Goal: Task Accomplishment & Management: Use online tool/utility

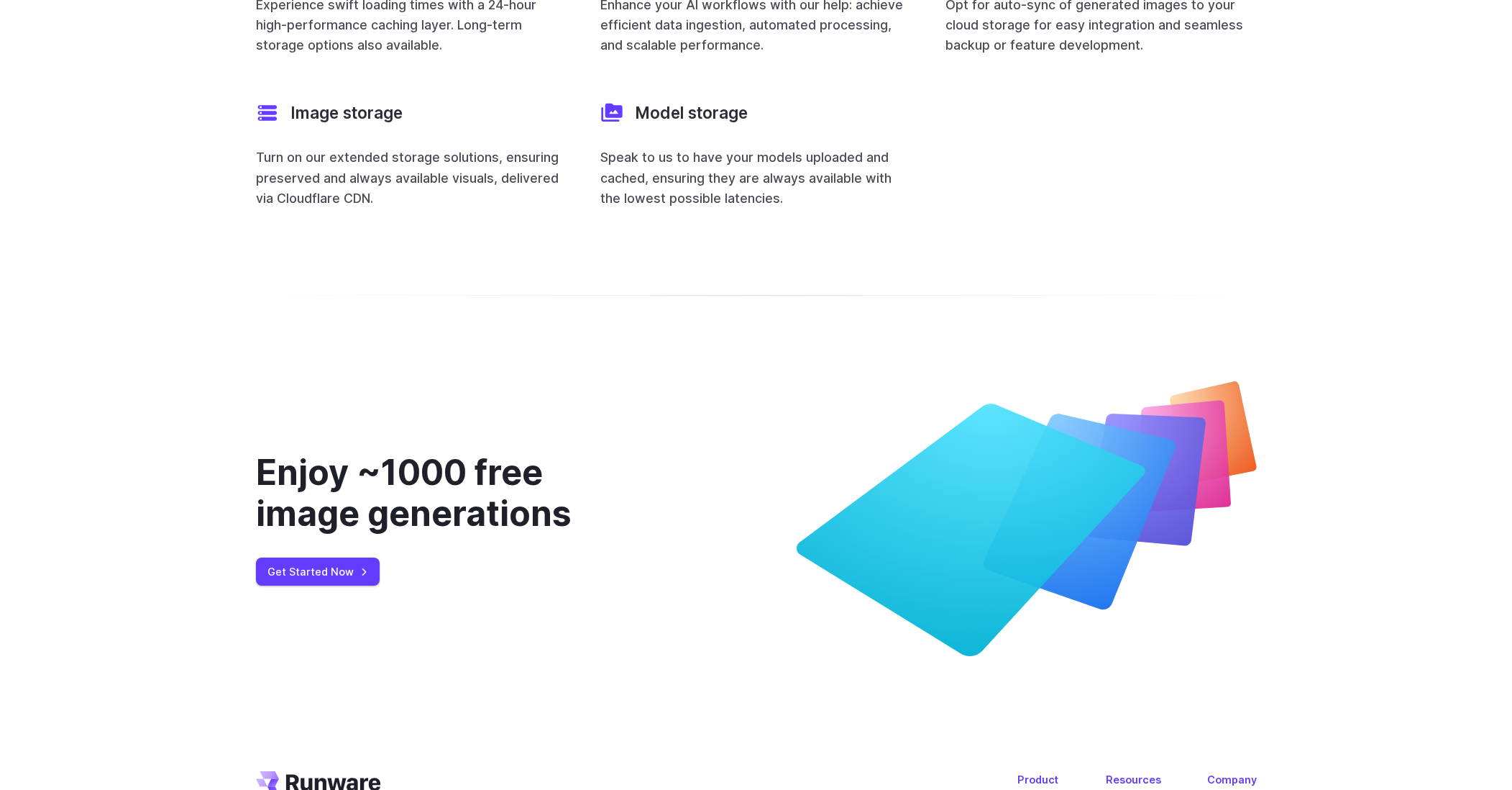
scroll to position [5767, 0]
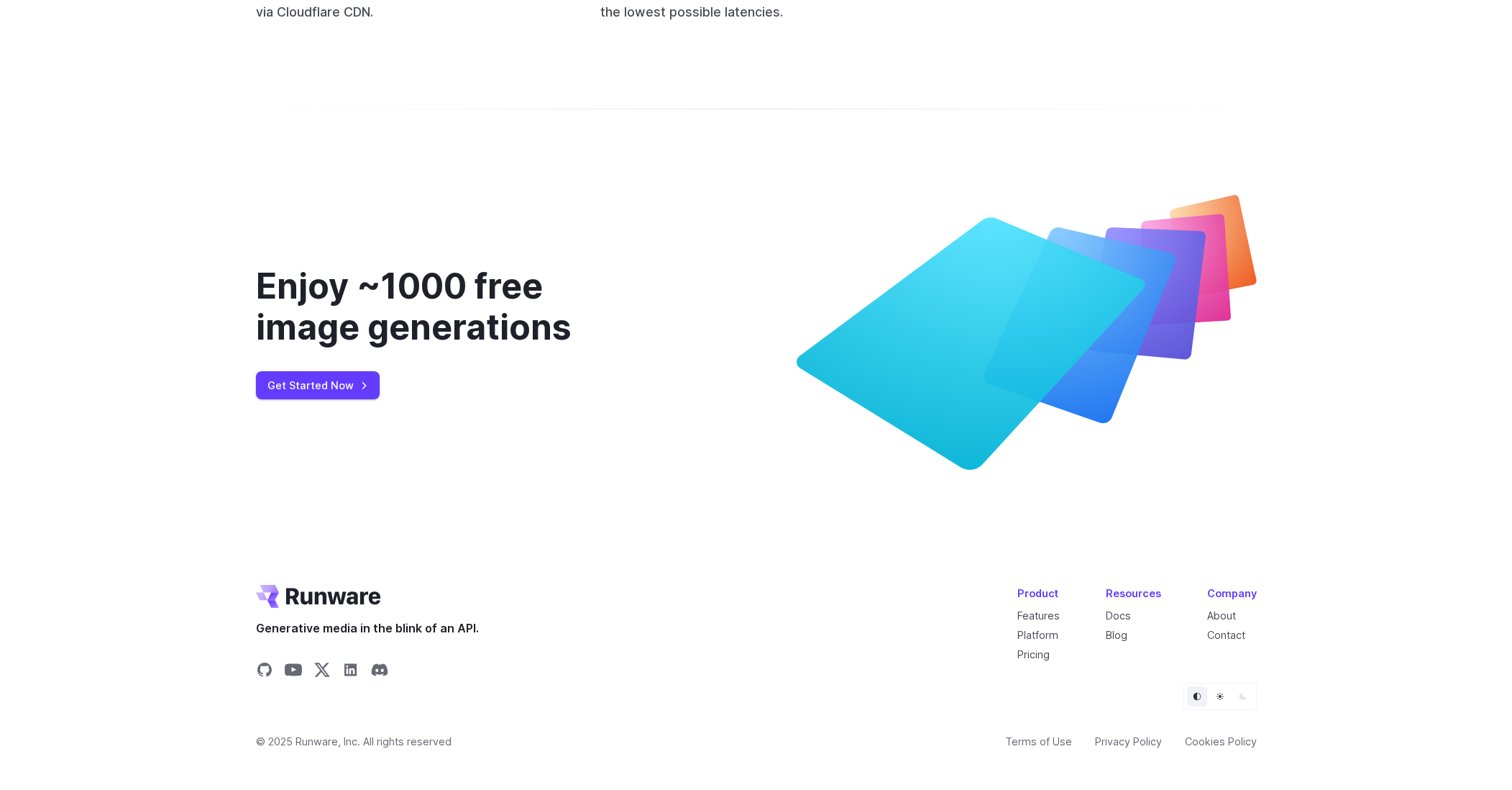
click at [283, 350] on div "Enjoy ~1000 free image generations Get Started Now" at bounding box center [451, 333] width 391 height 275
click at [308, 372] on link "Get Started Now" at bounding box center [318, 385] width 124 height 28
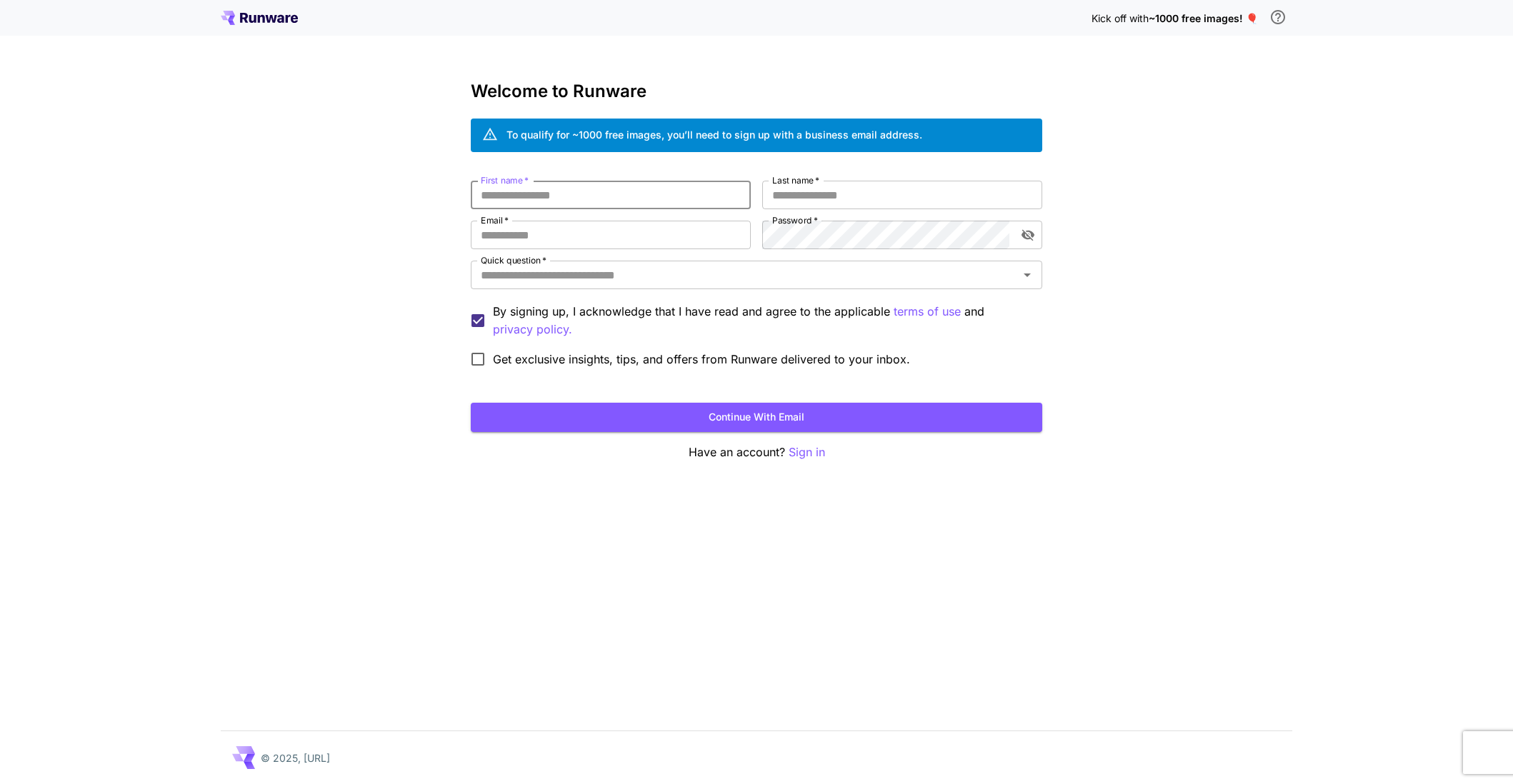
click at [643, 188] on input "First name   *" at bounding box center [610, 195] width 280 height 28
type input "*****"
type input "****"
type input "*"
type input "**********"
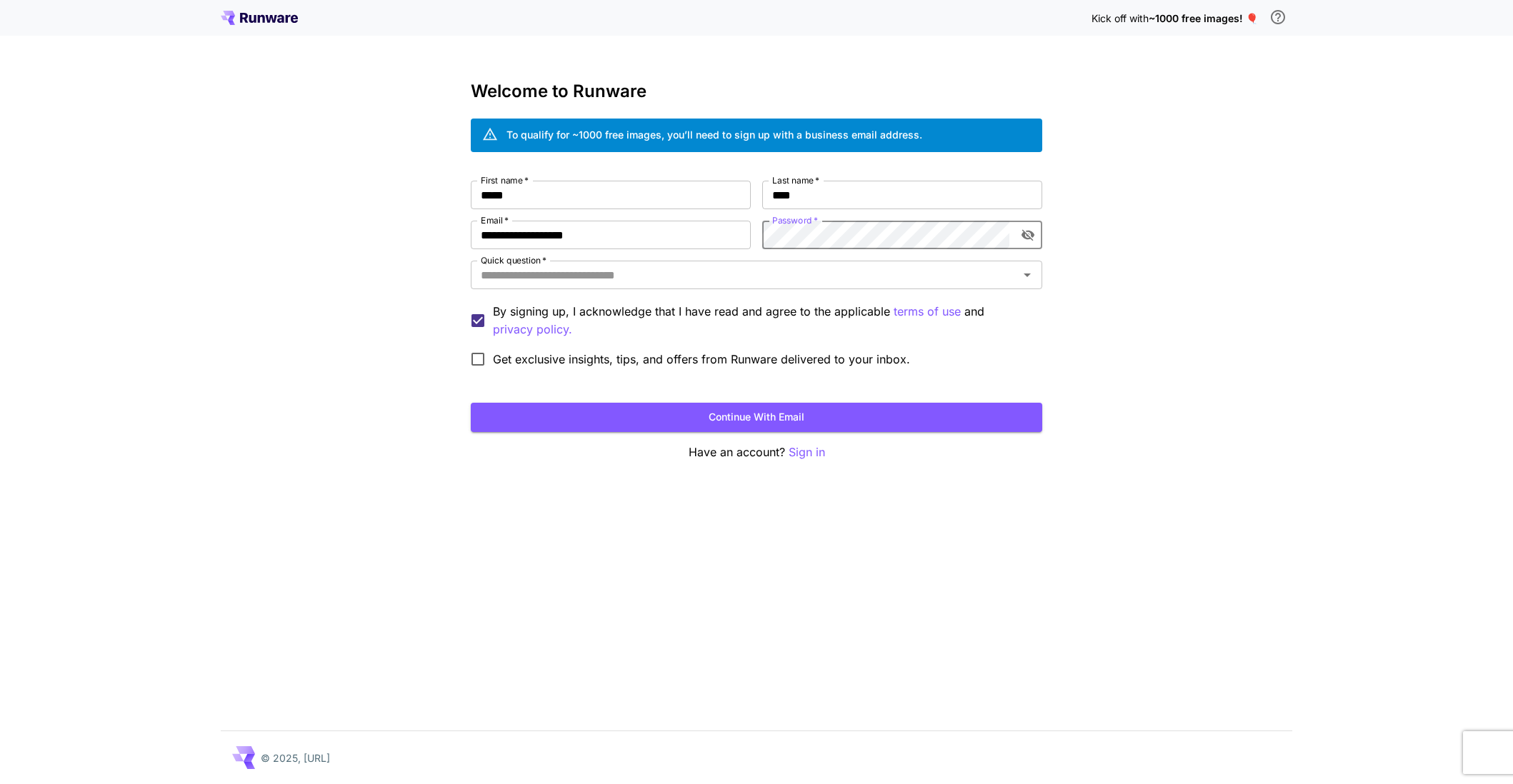
click at [0, 783] on com-1password-button at bounding box center [0, 784] width 0 height 0
click at [674, 284] on input "Quick question   *" at bounding box center [745, 275] width 540 height 20
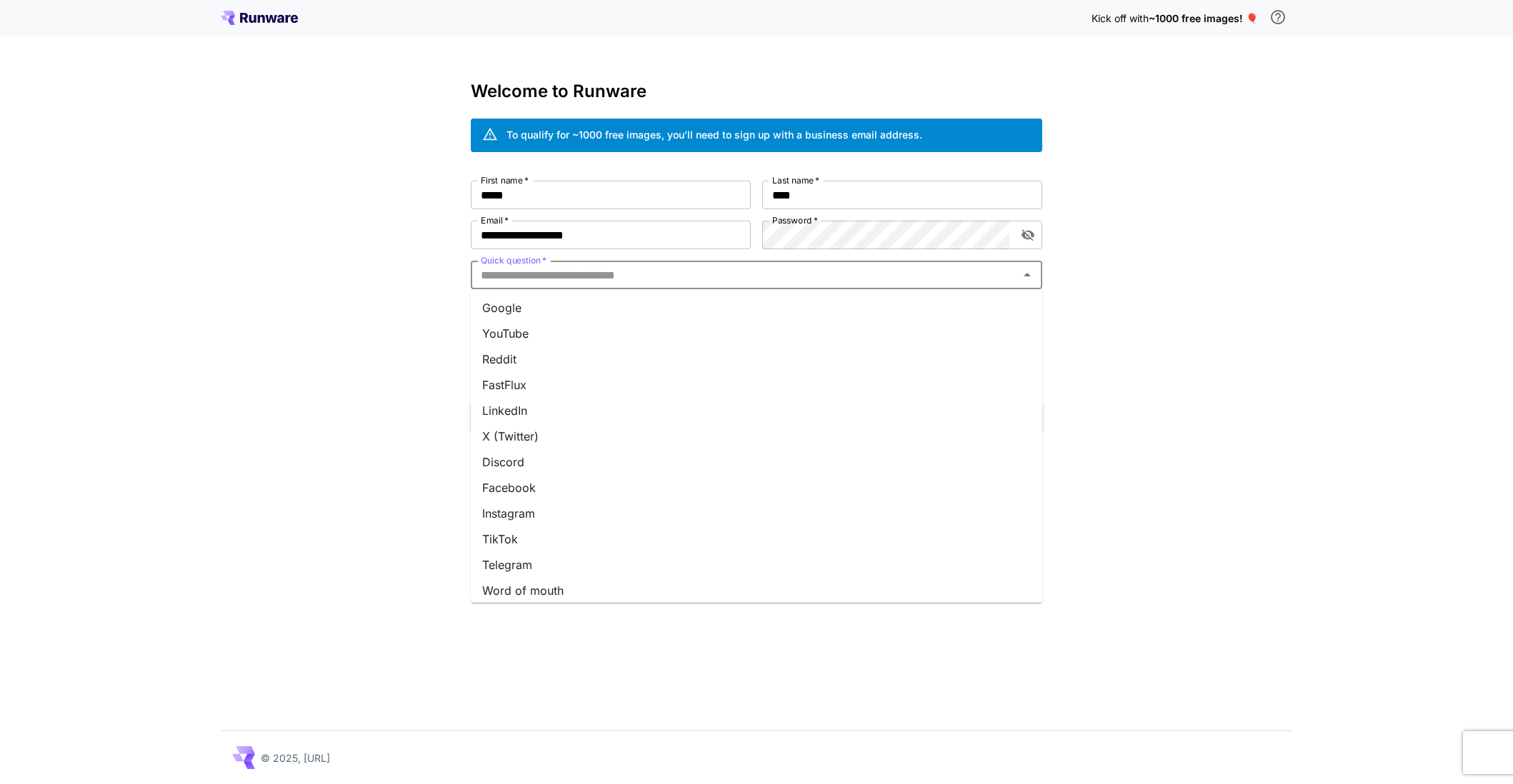
click at [644, 299] on li "Google" at bounding box center [756, 307] width 571 height 26
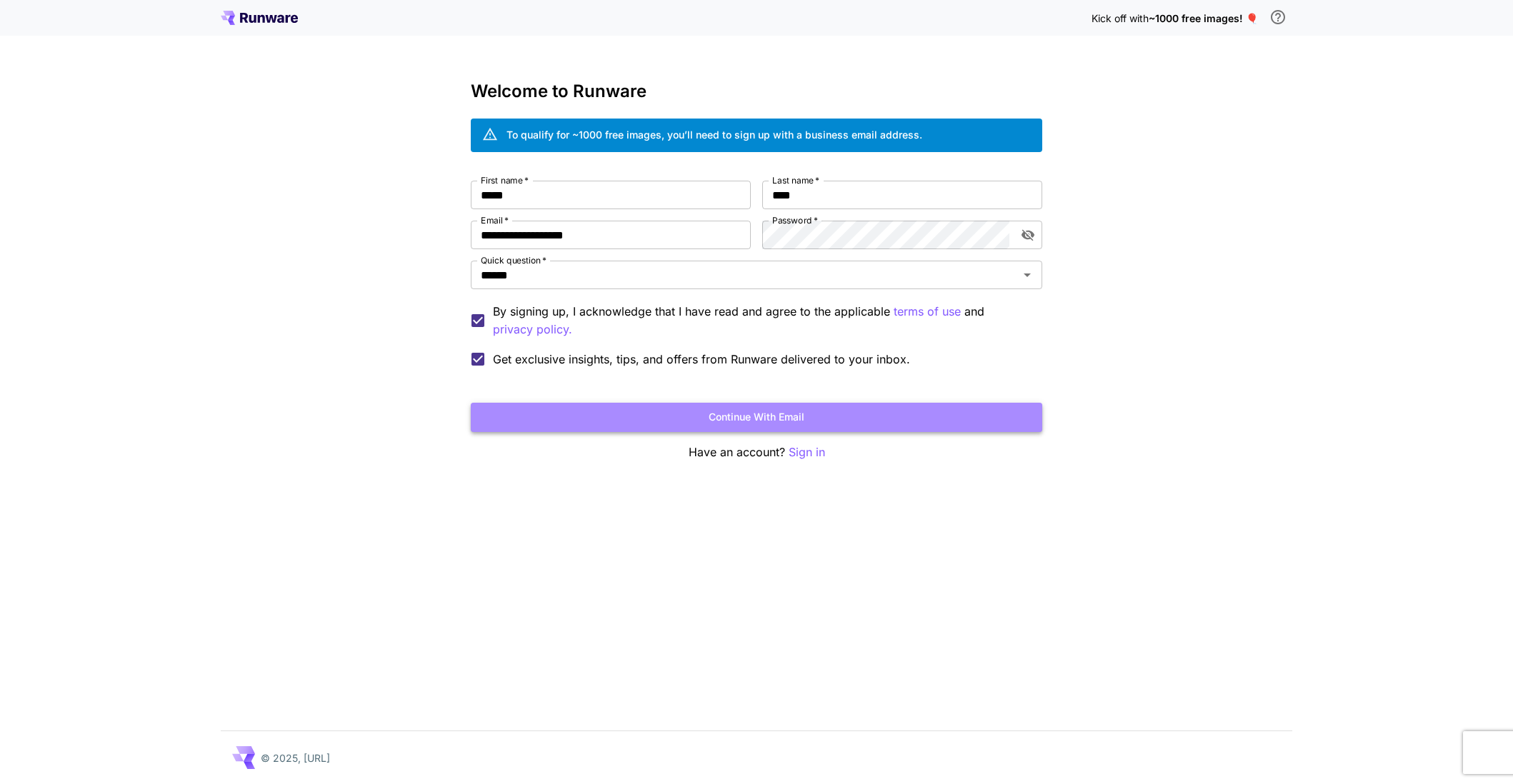
click at [540, 422] on button "Continue with email" at bounding box center [756, 417] width 571 height 29
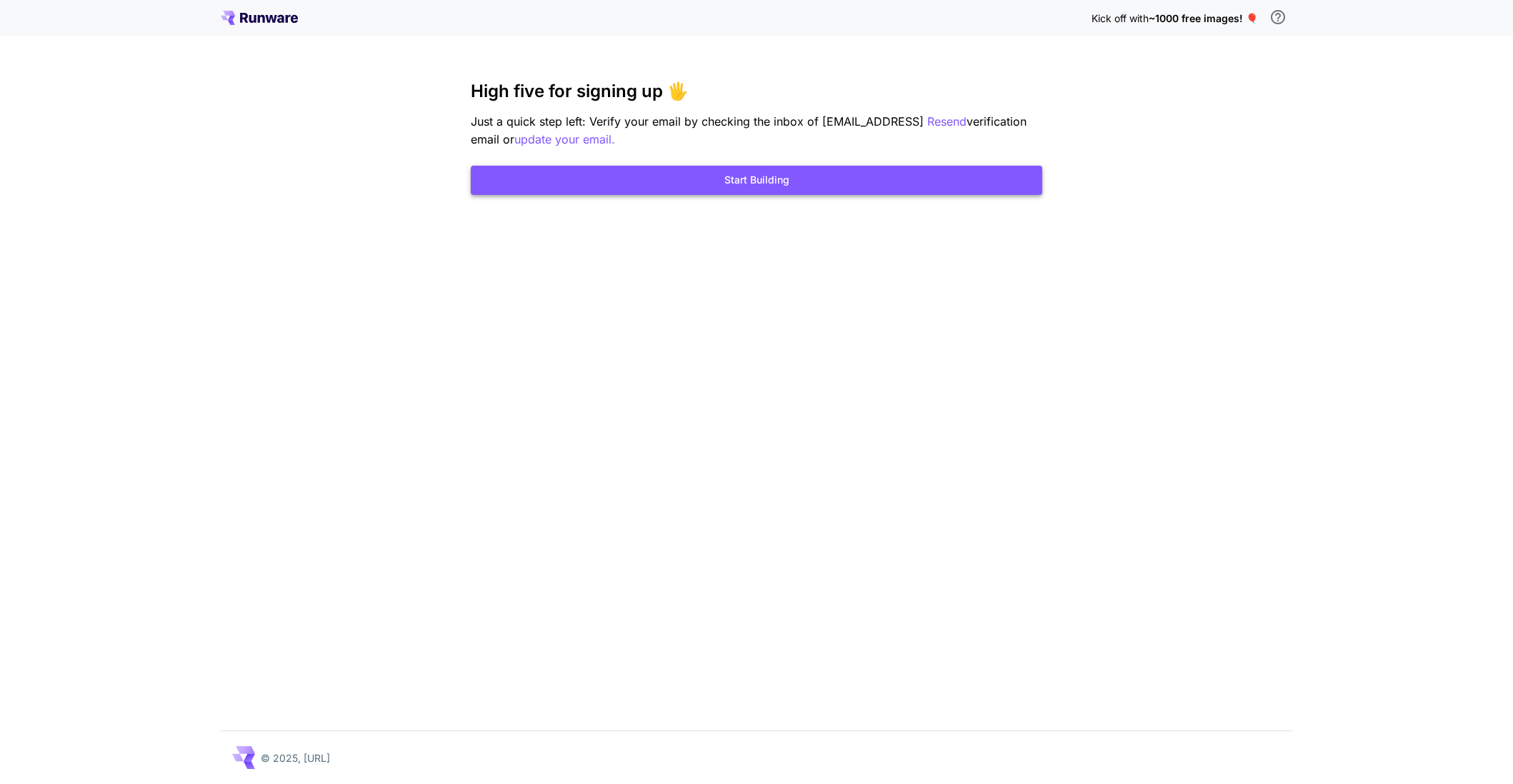
click at [712, 186] on button "Start Building" at bounding box center [756, 180] width 571 height 29
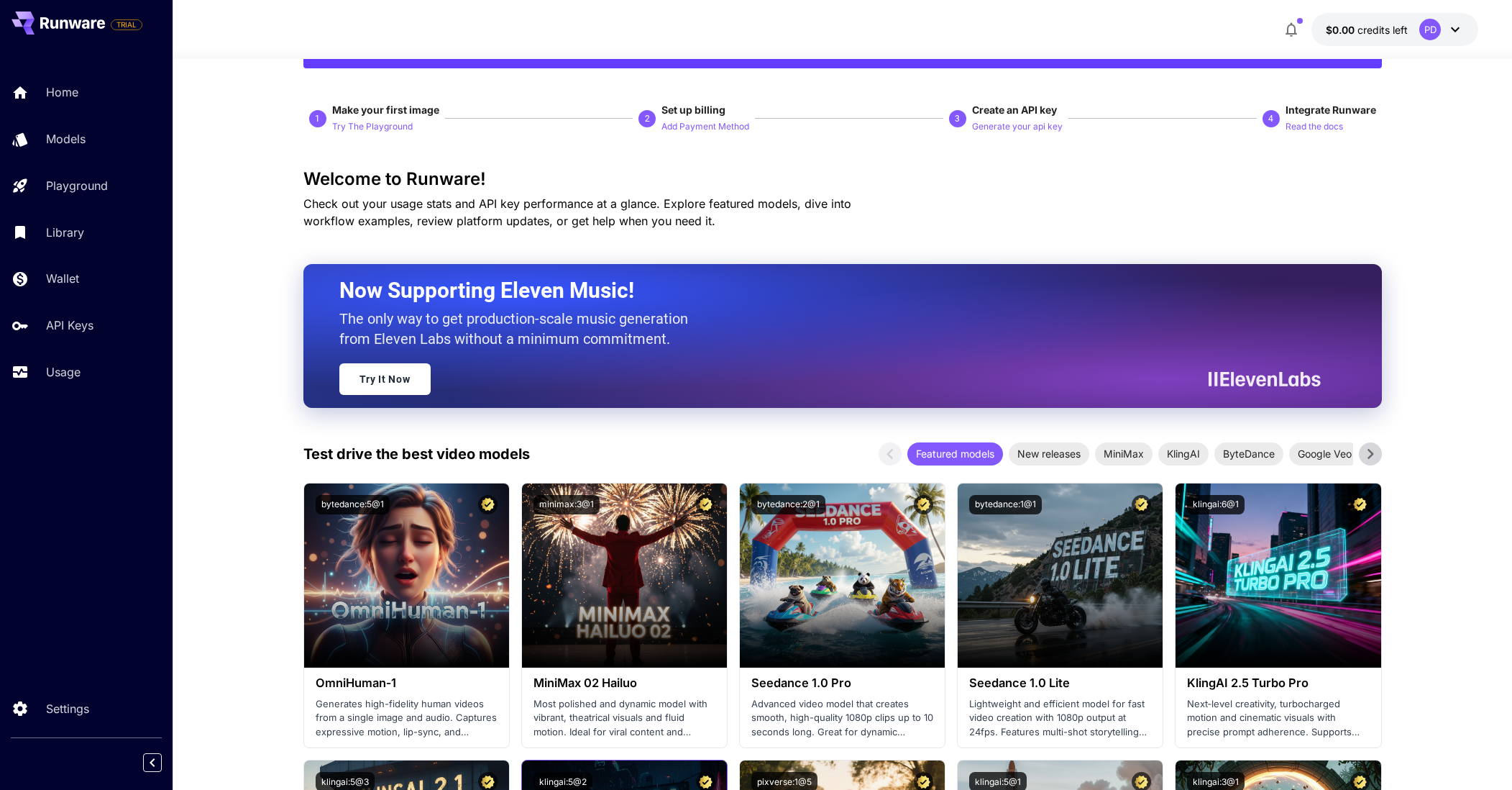
scroll to position [72, 0]
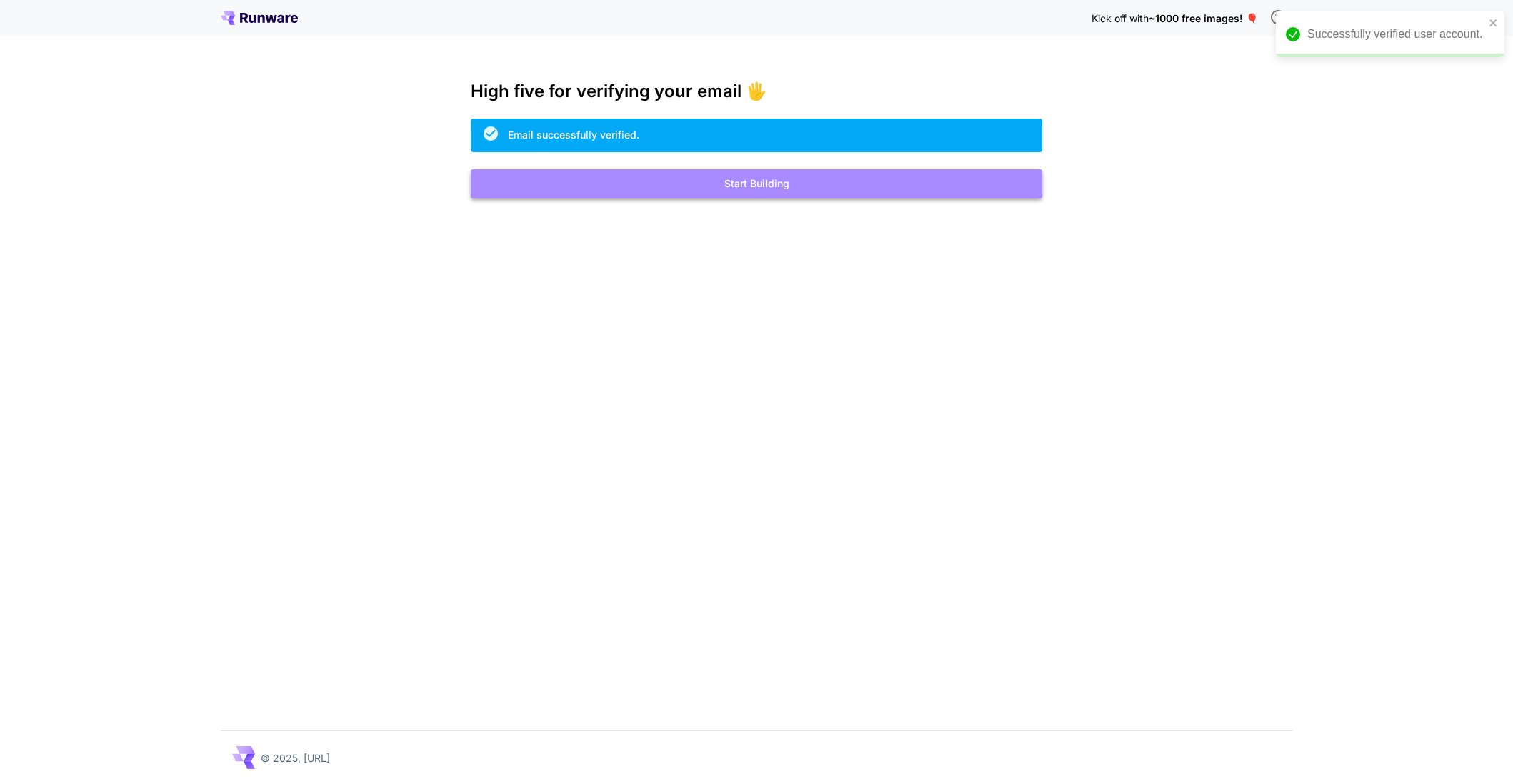
click at [884, 179] on button "Start Building" at bounding box center [756, 183] width 571 height 29
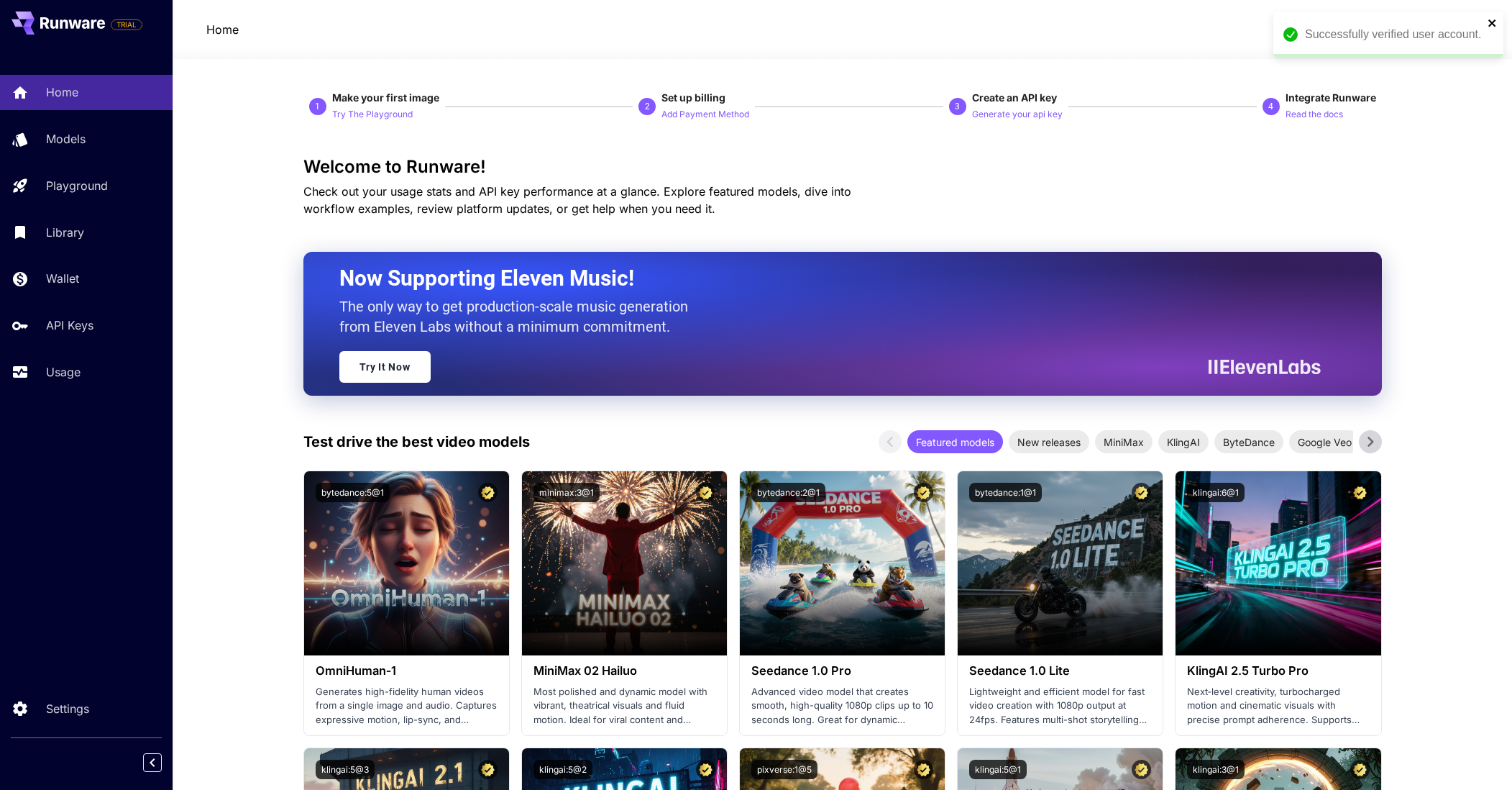
click at [1492, 23] on icon "close" at bounding box center [1492, 23] width 8 height 8
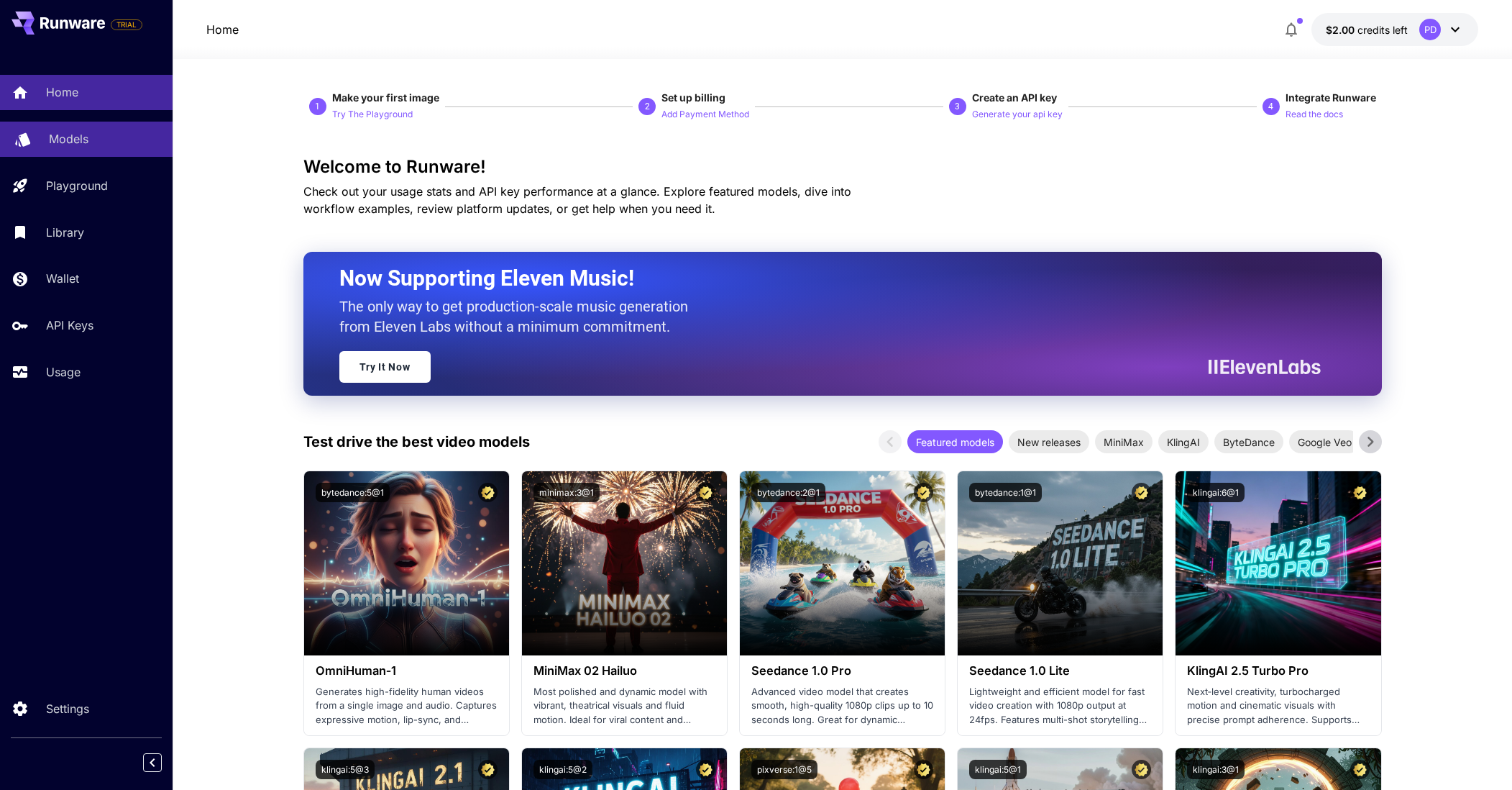
click at [61, 134] on p "Models" at bounding box center [68, 138] width 39 height 18
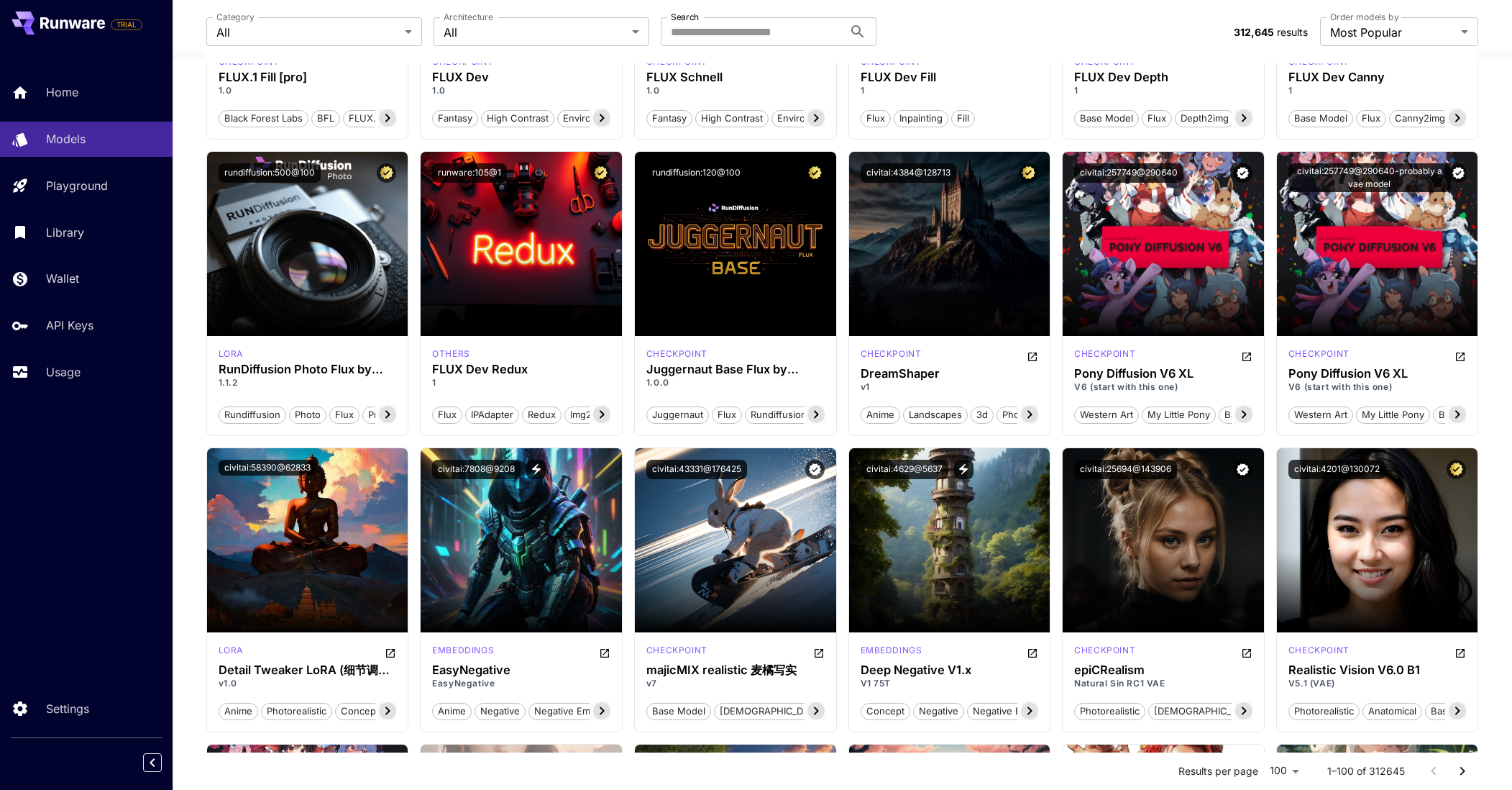
scroll to position [1079, 0]
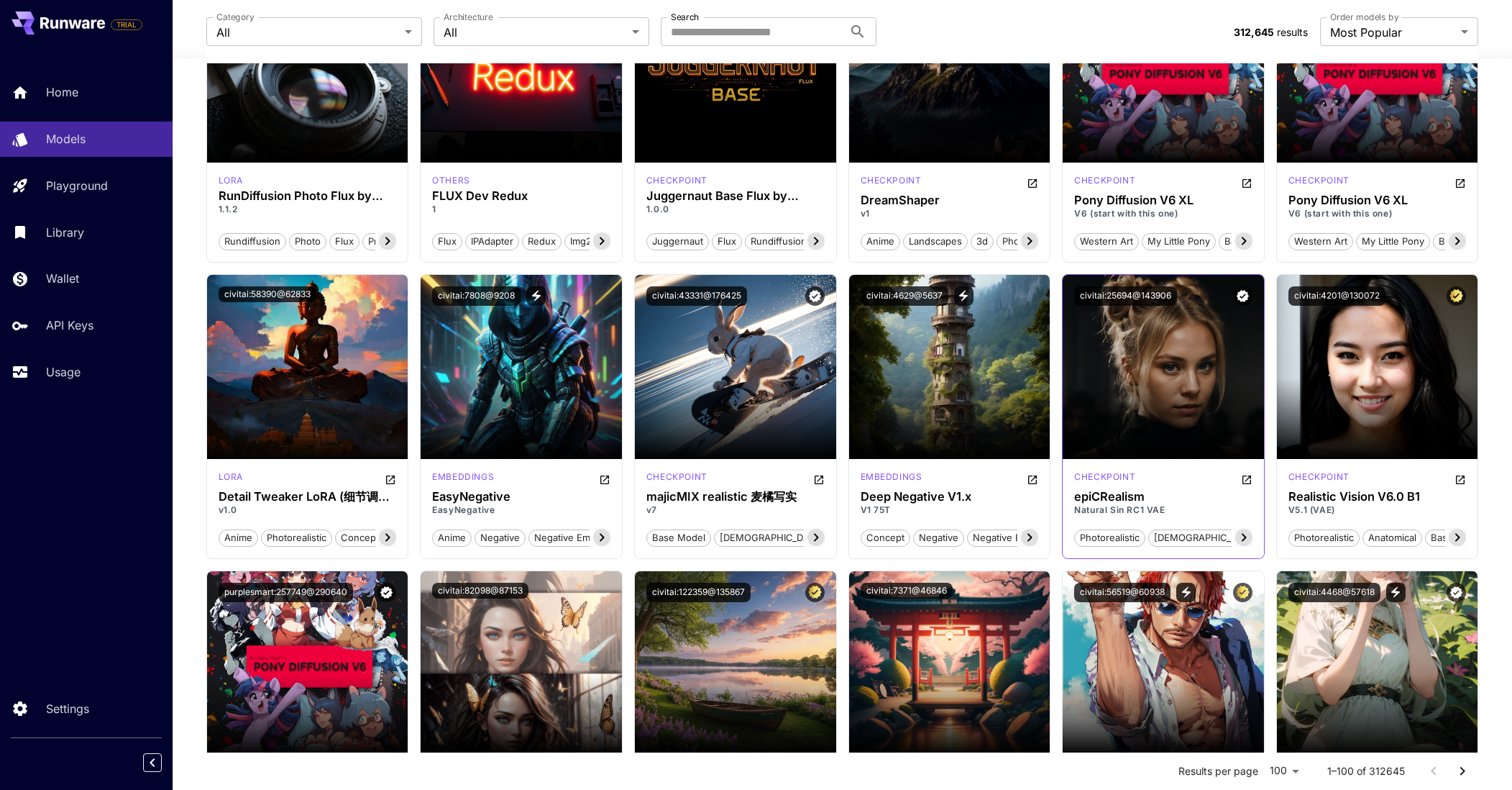
click at [1241, 543] on icon at bounding box center [1244, 538] width 18 height 18
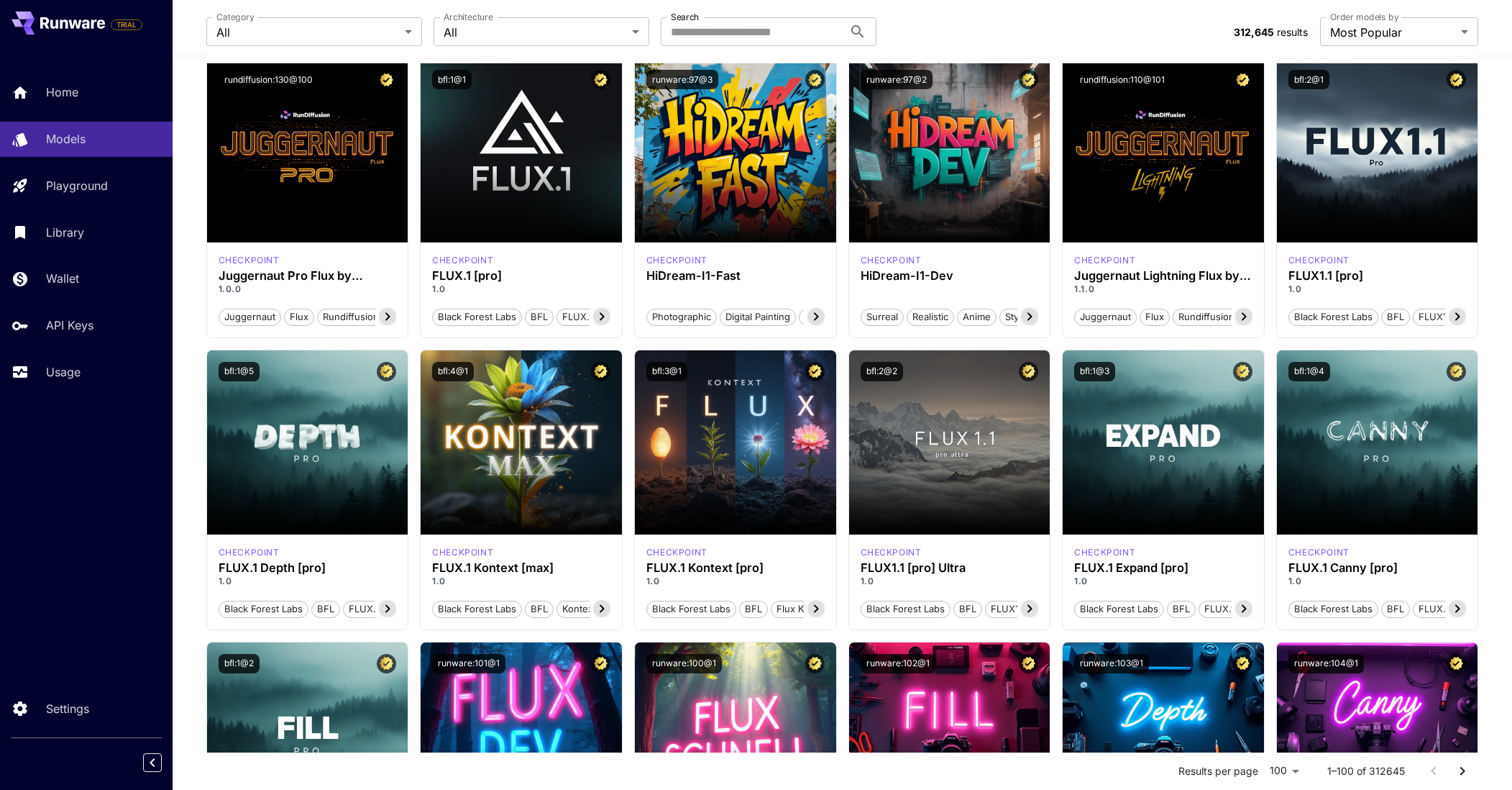
scroll to position [0, 0]
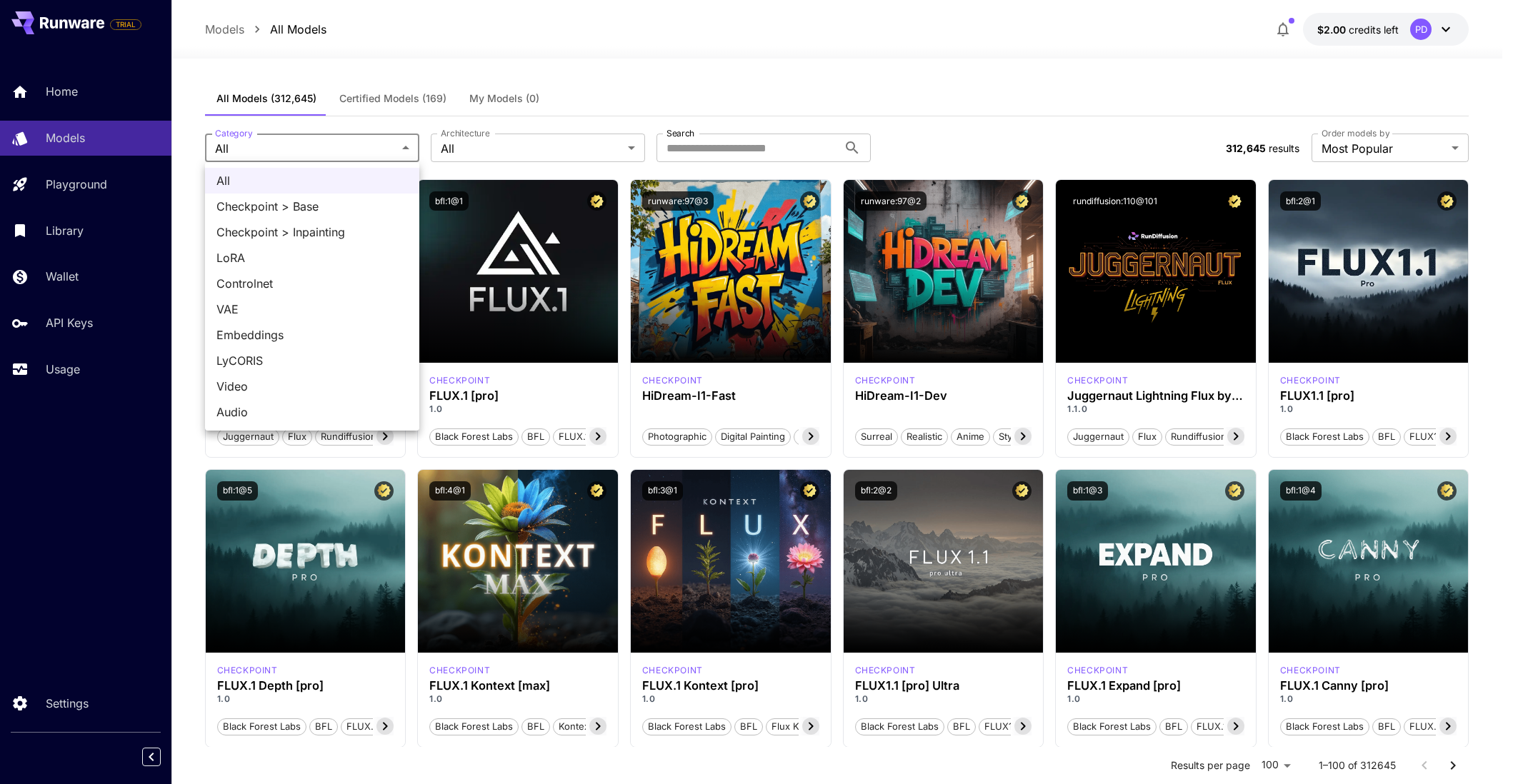
click at [475, 143] on div at bounding box center [756, 392] width 1513 height 784
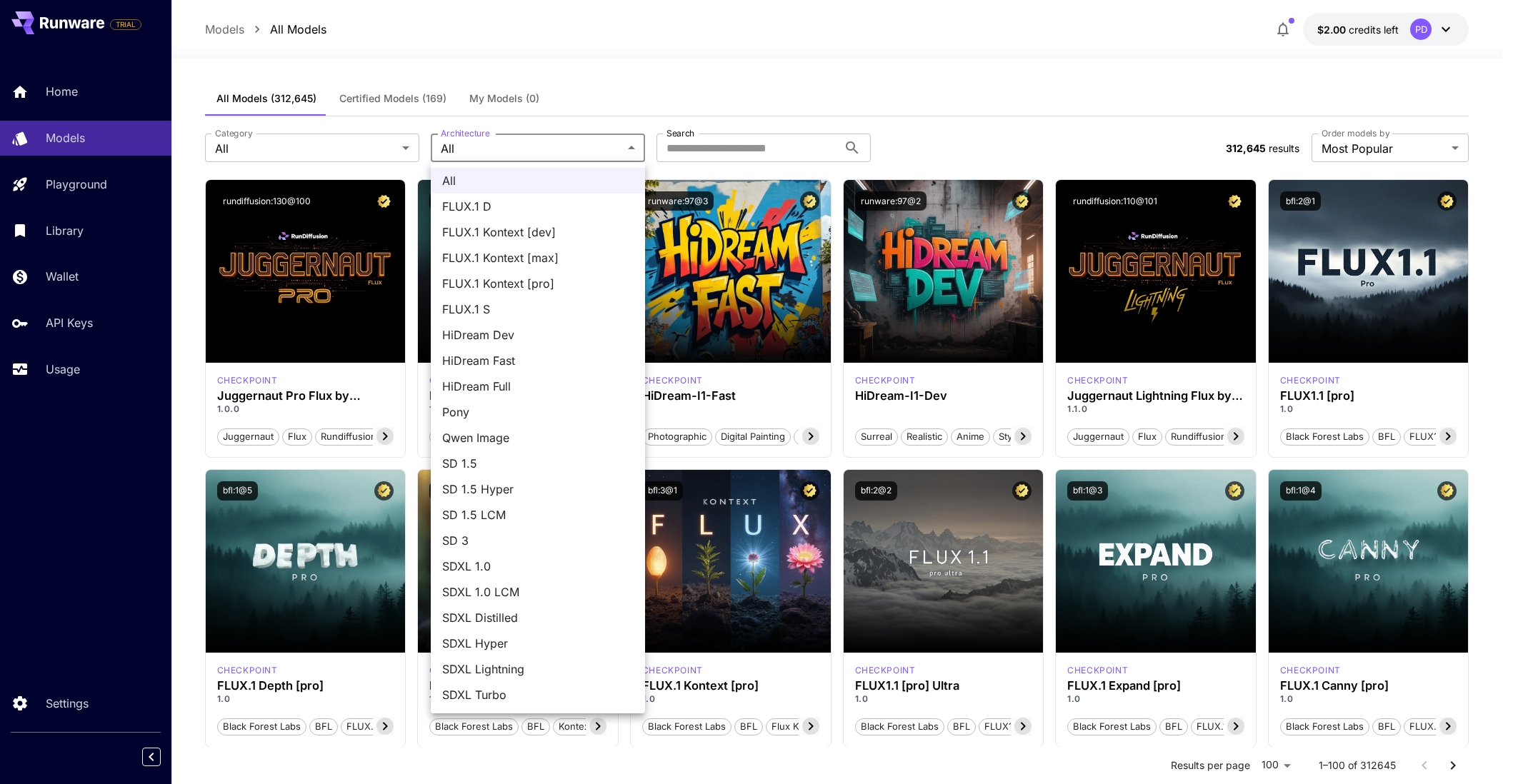
click at [529, 256] on span "FLUX.1 Kontext [max]" at bounding box center [538, 257] width 192 height 17
type input "**********"
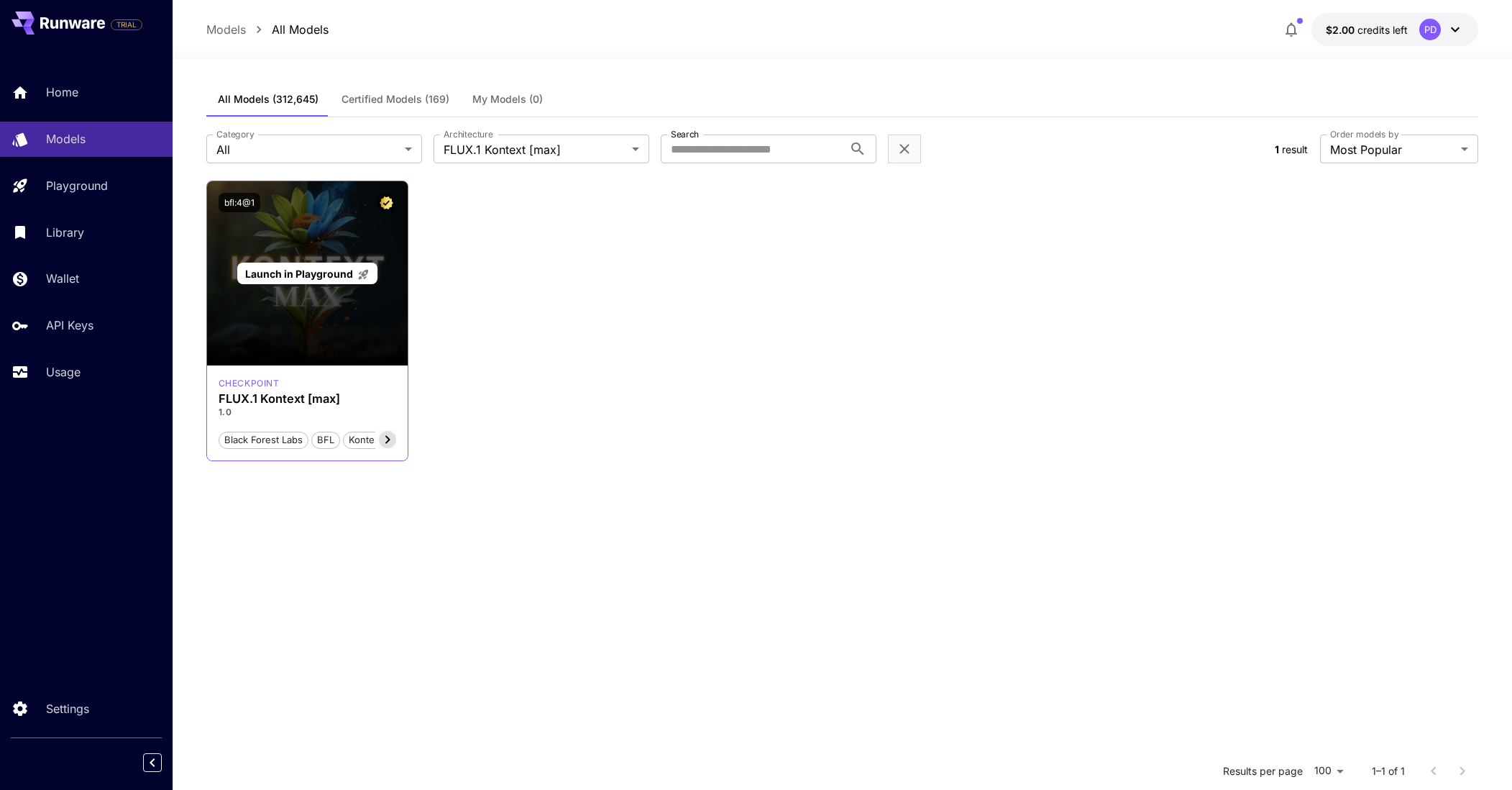
click at [282, 335] on div "Launch in Playground" at bounding box center [308, 273] width 201 height 185
click at [297, 274] on span "Launch in Playground" at bounding box center [299, 273] width 108 height 13
